Goal: Task Accomplishment & Management: Use online tool/utility

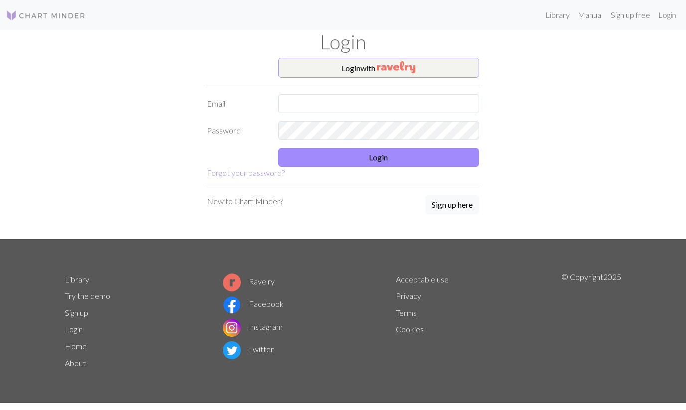
click at [387, 67] on img "button" at bounding box center [396, 67] width 38 height 12
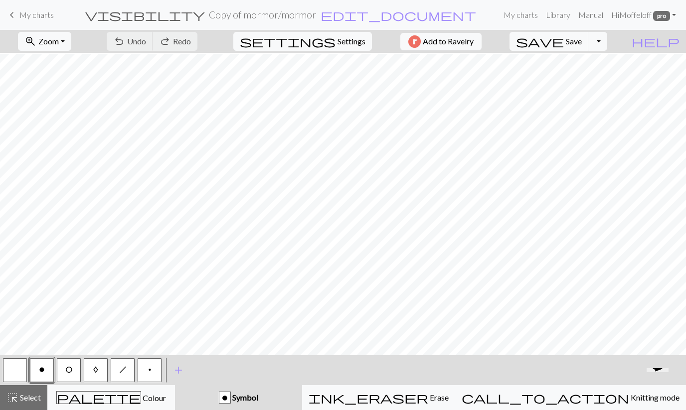
scroll to position [281, 0]
click at [42, 22] on link "keyboard_arrow_left My charts" at bounding box center [30, 14] width 48 height 17
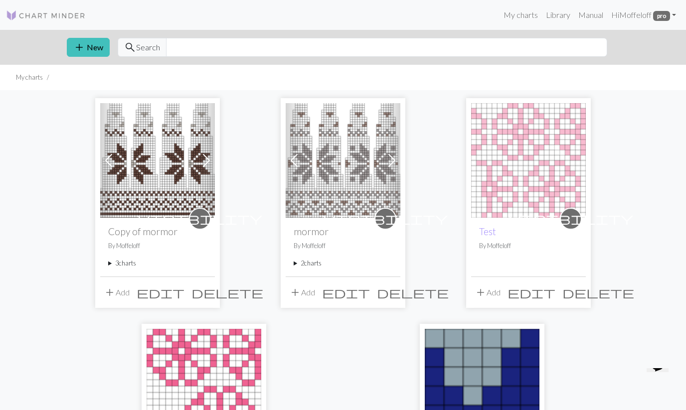
click at [111, 160] on span at bounding box center [109, 160] width 16 height 16
click at [155, 159] on img at bounding box center [157, 160] width 115 height 115
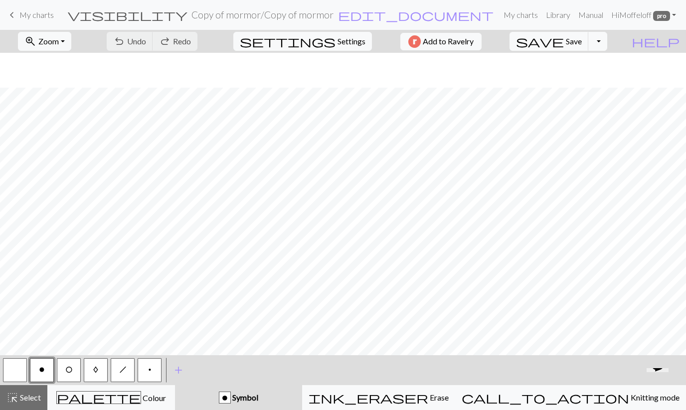
scroll to position [152, 0]
click at [147, 368] on button "p" at bounding box center [150, 370] width 24 height 24
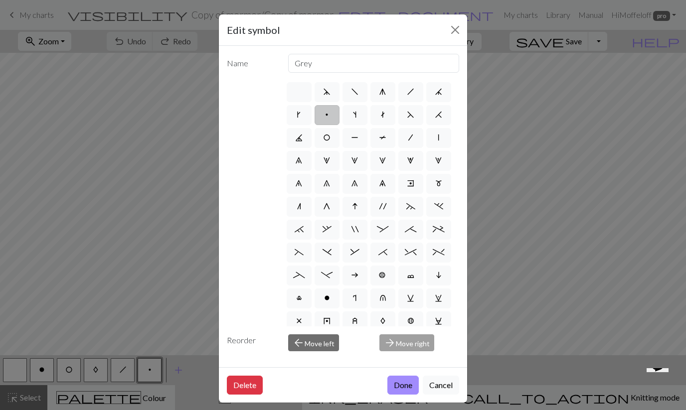
click at [147, 368] on div "Edit symbol Name Grey d f g h j k p s t F H J O P T / | 0 1 2 3 4 5 6 7 8 9 e m…" at bounding box center [343, 205] width 686 height 410
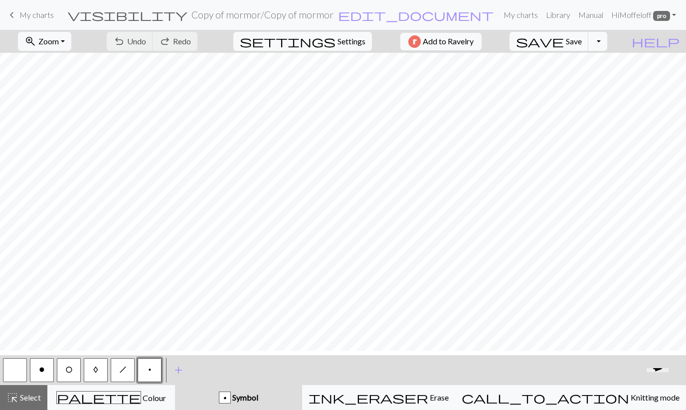
scroll to position [0, 0]
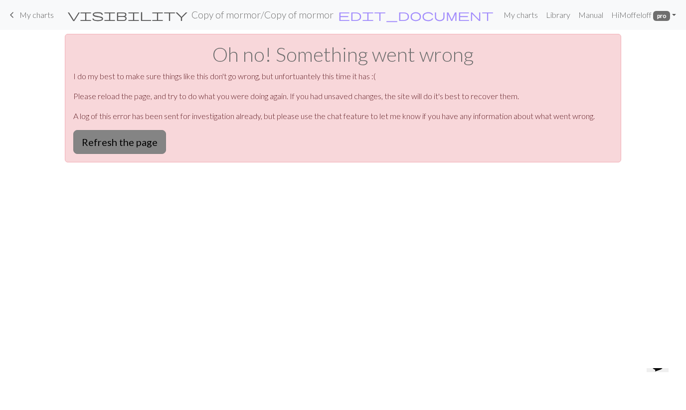
click at [149, 144] on button "Refresh the page" at bounding box center [119, 142] width 93 height 24
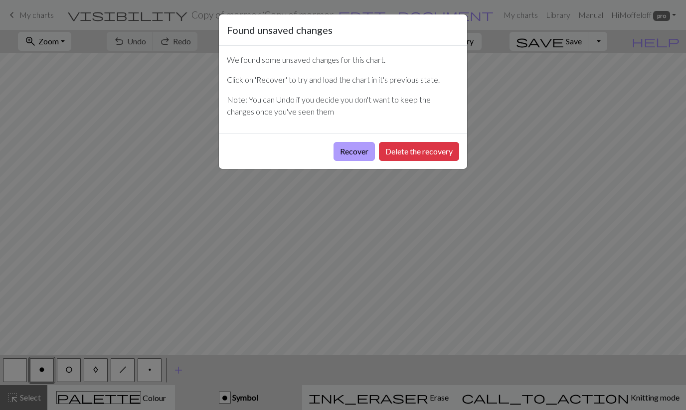
click at [344, 157] on button "Recover" at bounding box center [353, 151] width 41 height 19
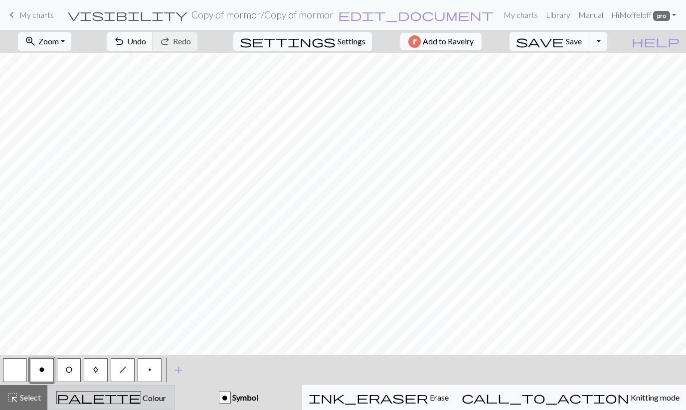
click at [151, 392] on div "palette Colour Colour" at bounding box center [111, 397] width 115 height 13
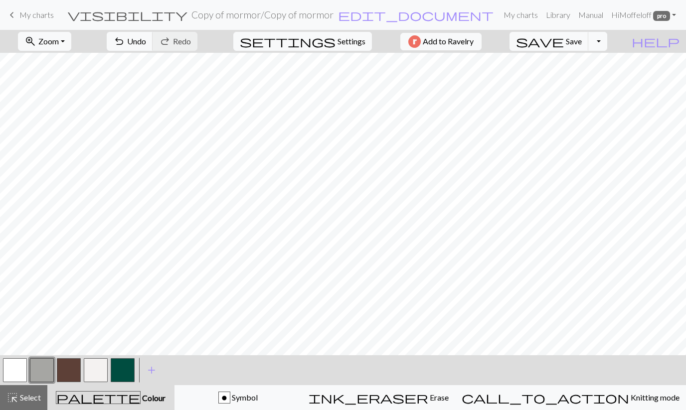
click at [22, 371] on button "button" at bounding box center [15, 370] width 24 height 24
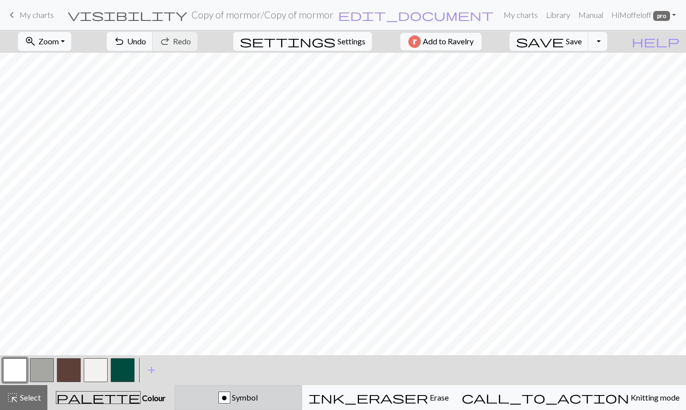
click at [270, 407] on button "o Symbol" at bounding box center [238, 397] width 128 height 25
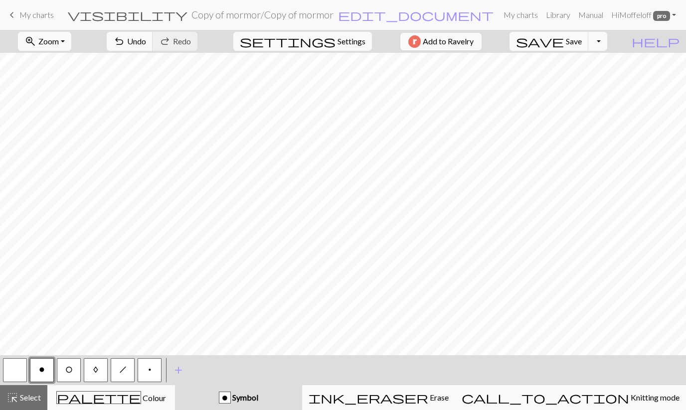
click at [20, 369] on button "button" at bounding box center [15, 370] width 24 height 24
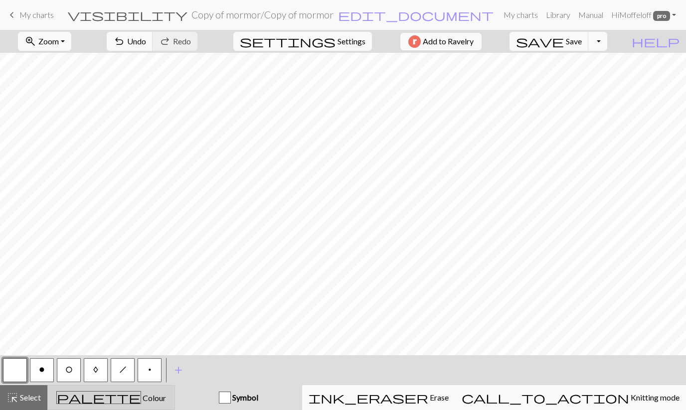
click at [115, 396] on span "palette" at bounding box center [99, 398] width 84 height 14
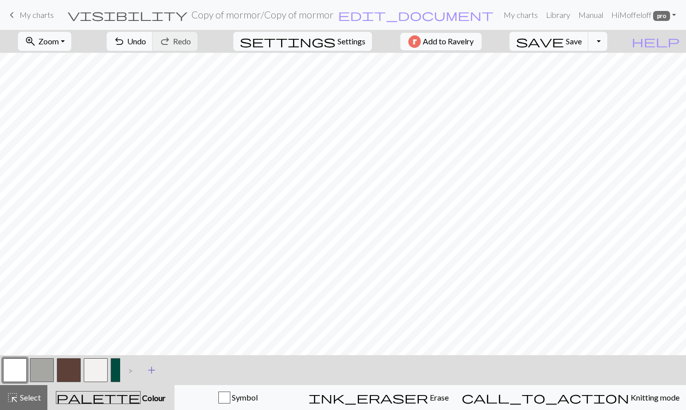
scroll to position [10, 0]
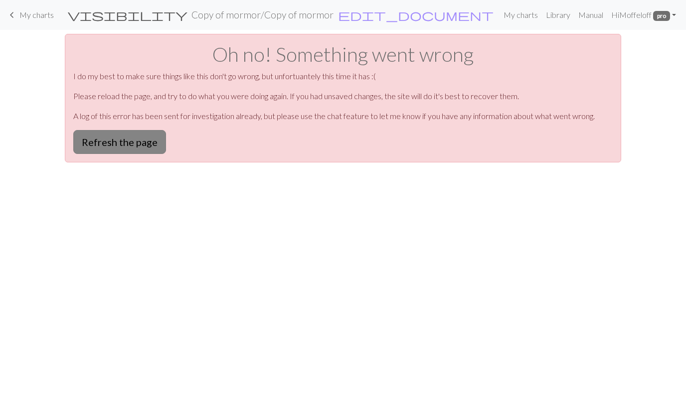
click at [141, 147] on button "Refresh the page" at bounding box center [119, 142] width 93 height 24
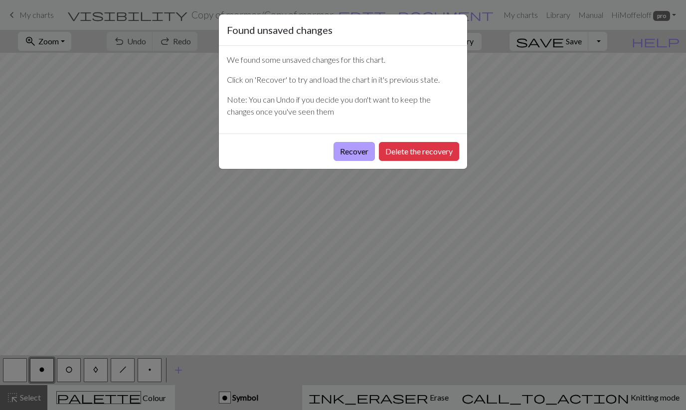
click at [359, 152] on button "Recover" at bounding box center [353, 151] width 41 height 19
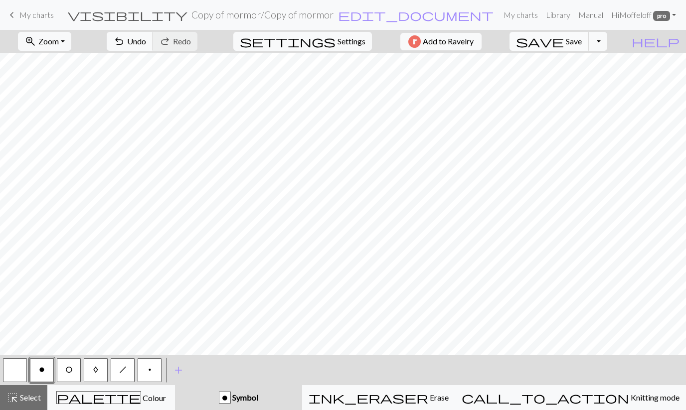
click at [564, 43] on span "save" at bounding box center [540, 41] width 48 height 14
click at [12, 371] on button "button" at bounding box center [15, 370] width 24 height 24
click at [170, 377] on button "add Add a symbol" at bounding box center [178, 370] width 25 height 25
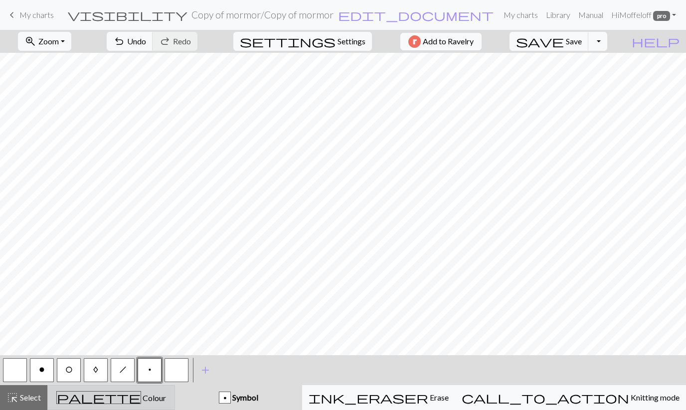
click at [93, 401] on div "palette Colour Colour" at bounding box center [111, 397] width 115 height 13
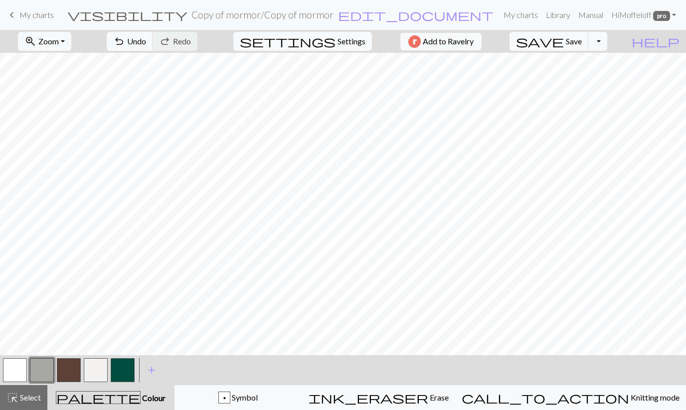
click at [14, 368] on button "button" at bounding box center [15, 370] width 24 height 24
click at [74, 369] on button "button" at bounding box center [69, 370] width 24 height 24
click at [14, 372] on button "button" at bounding box center [15, 370] width 24 height 24
click at [74, 373] on button "button" at bounding box center [69, 370] width 24 height 24
click at [12, 381] on button "button" at bounding box center [15, 370] width 24 height 24
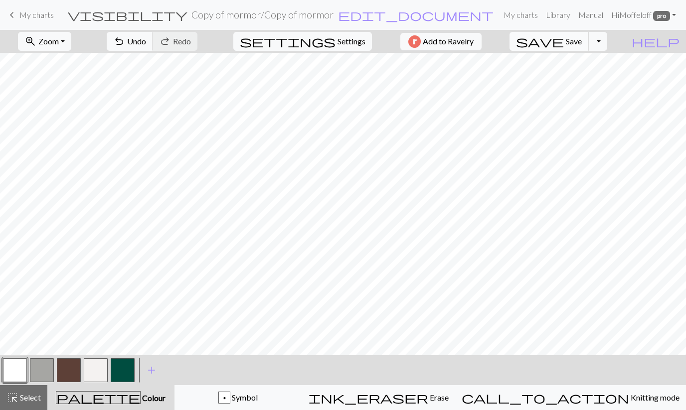
click at [564, 44] on span "save" at bounding box center [540, 41] width 48 height 14
click at [39, 365] on button "button" at bounding box center [42, 370] width 24 height 24
click at [73, 371] on button "button" at bounding box center [69, 370] width 24 height 24
click at [581, 43] on span "Save" at bounding box center [574, 40] width 16 height 9
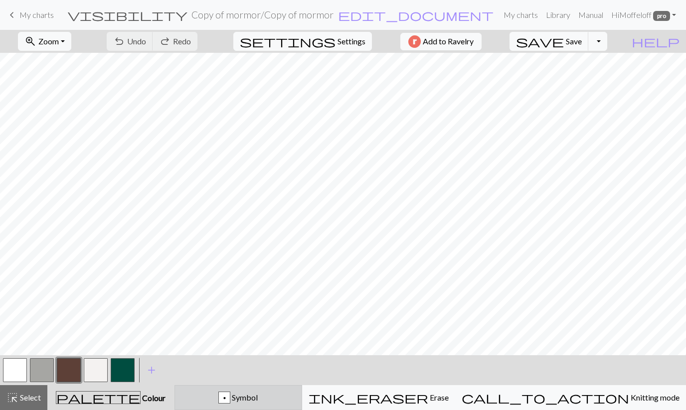
click at [252, 406] on button "p Symbol" at bounding box center [238, 397] width 128 height 25
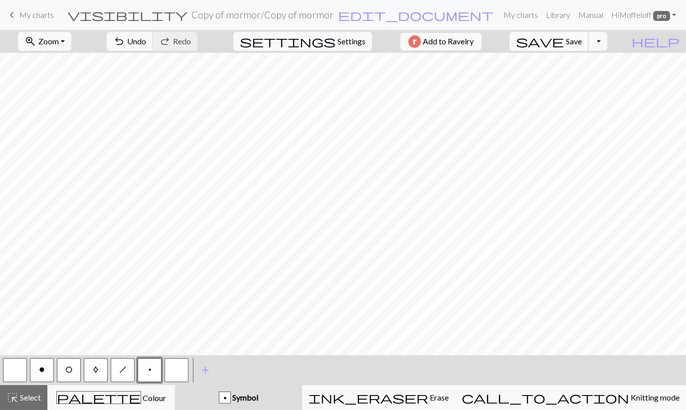
click at [583, 49] on button "save Save Save" at bounding box center [548, 41] width 79 height 19
click at [13, 373] on button "button" at bounding box center [15, 370] width 24 height 24
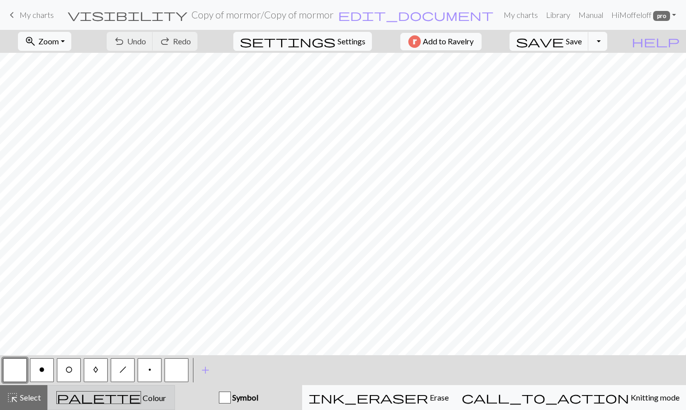
click at [118, 408] on button "palette Colour Colour" at bounding box center [111, 397] width 128 height 25
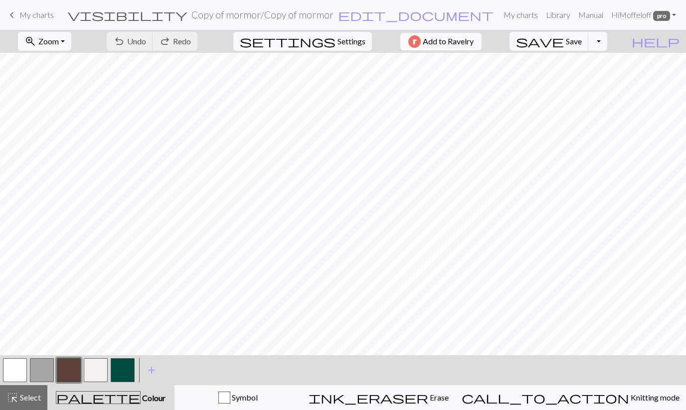
click at [12, 373] on button "button" at bounding box center [15, 370] width 24 height 24
click at [64, 367] on button "button" at bounding box center [69, 370] width 24 height 24
click at [583, 41] on button "save Save Save" at bounding box center [548, 41] width 79 height 19
click at [564, 39] on span "save" at bounding box center [540, 41] width 48 height 14
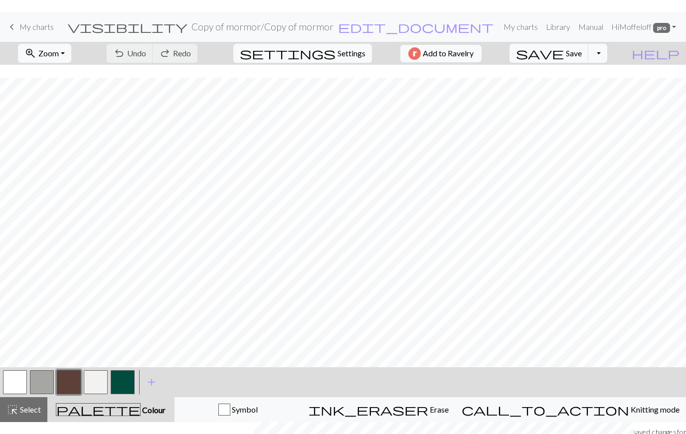
scroll to position [21, 0]
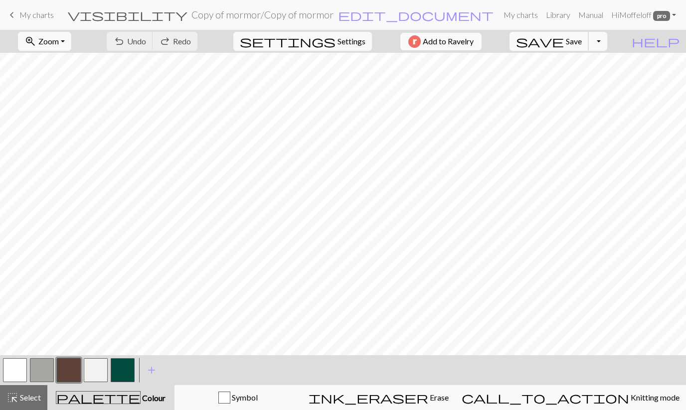
click at [584, 44] on button "save Save Save" at bounding box center [548, 41] width 79 height 19
click at [581, 42] on span "Save" at bounding box center [574, 40] width 16 height 9
click at [607, 43] on button "Toggle Dropdown" at bounding box center [597, 41] width 19 height 19
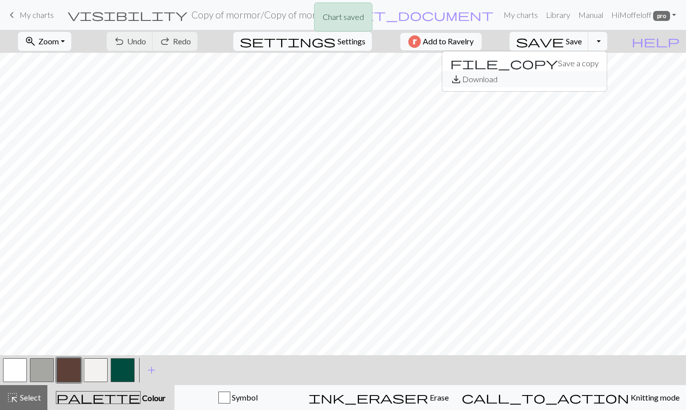
click at [593, 78] on button "save_alt Download" at bounding box center [524, 79] width 164 height 16
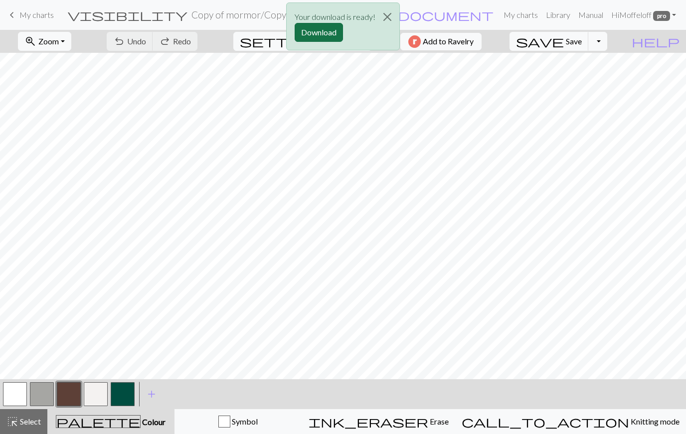
click at [320, 31] on button "Download" at bounding box center [318, 32] width 48 height 19
